Goal: Information Seeking & Learning: Learn about a topic

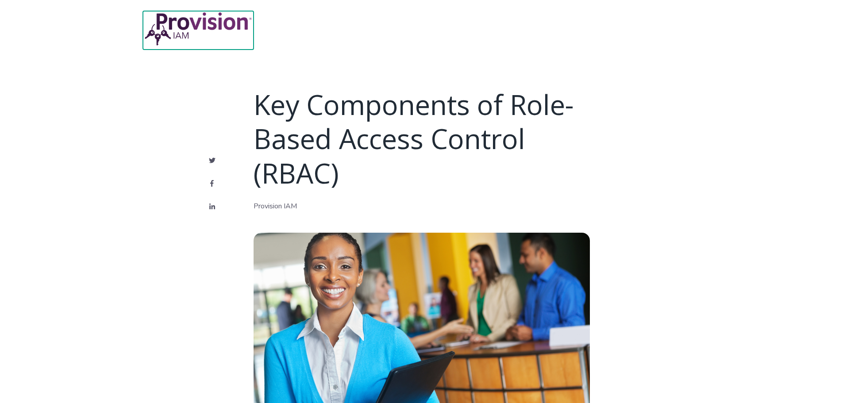
click at [184, 31] on img at bounding box center [198, 29] width 111 height 36
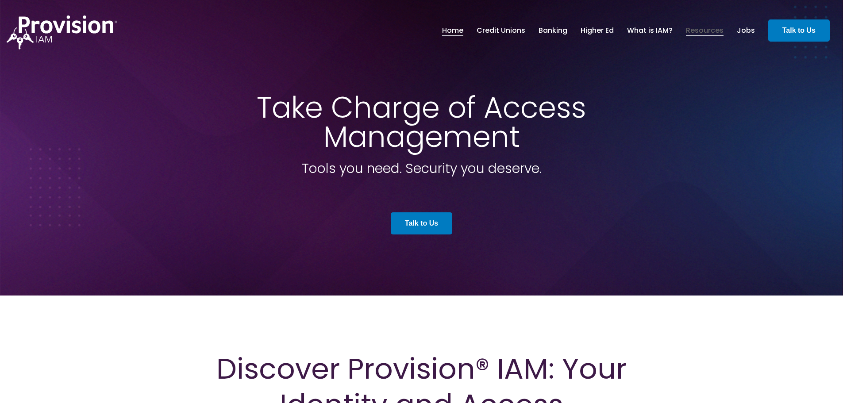
click at [720, 35] on link "Resources" at bounding box center [705, 30] width 38 height 15
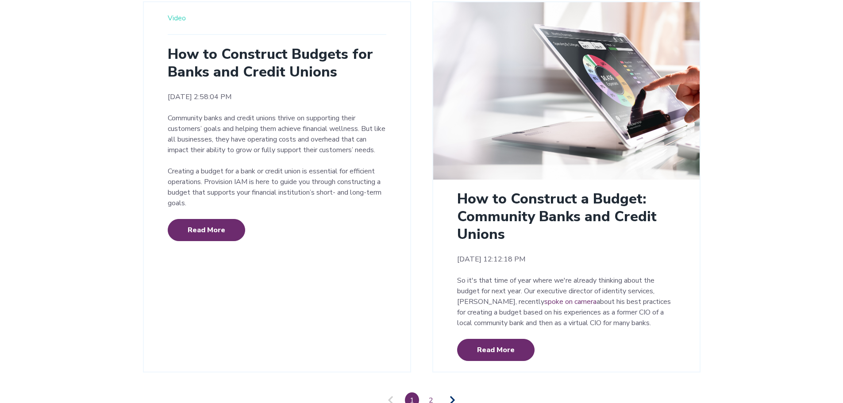
scroll to position [2071, 0]
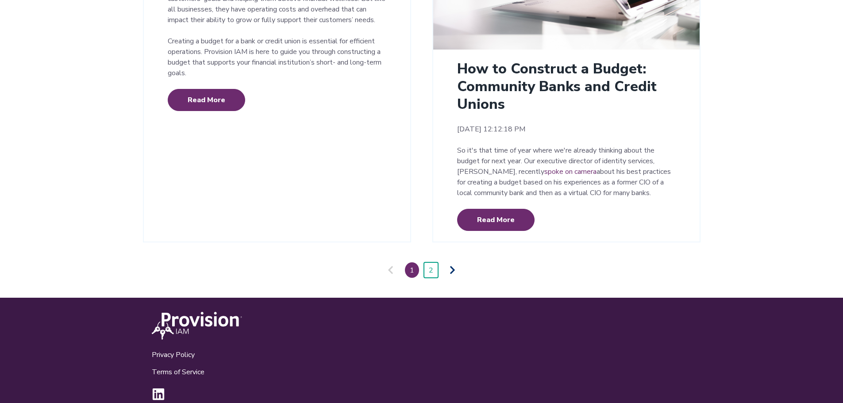
click at [434, 262] on link "2" at bounding box center [431, 269] width 14 height 15
